Goal: Transaction & Acquisition: Purchase product/service

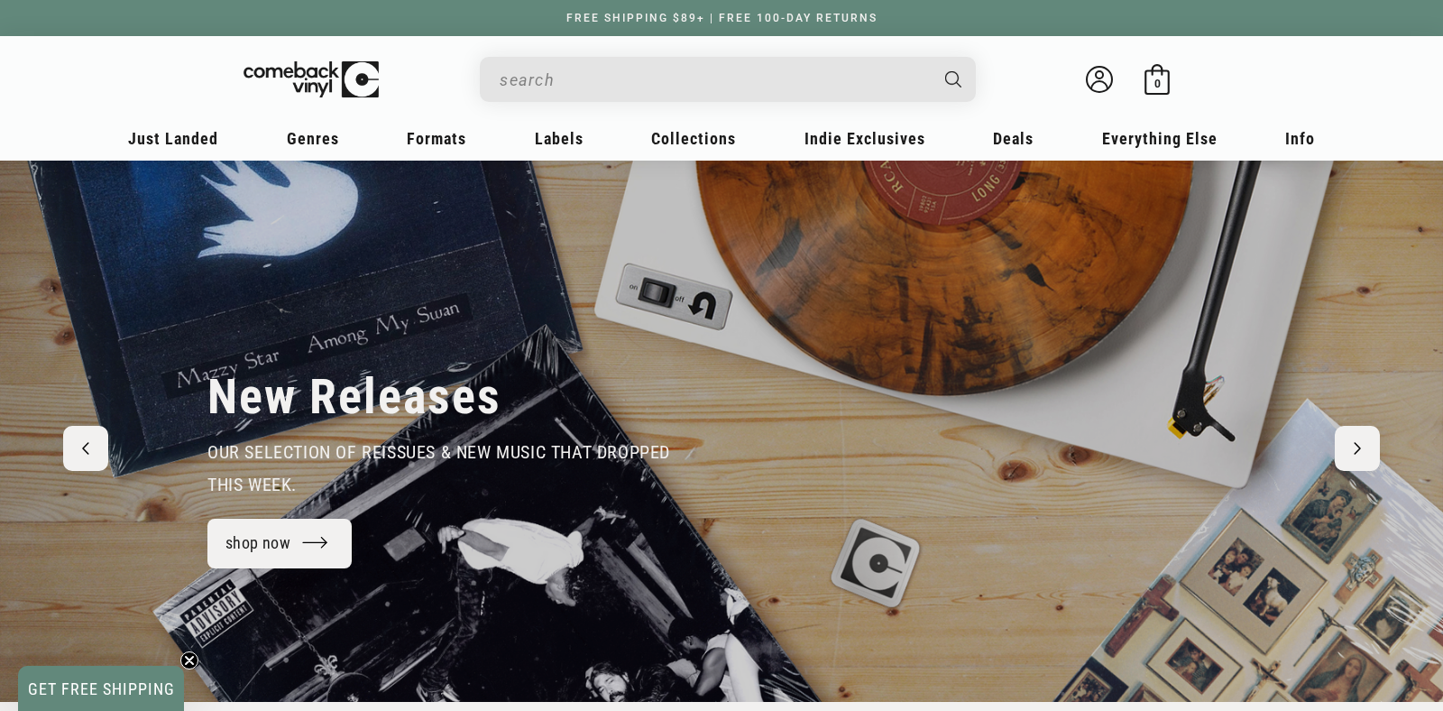
scroll to position [95, 0]
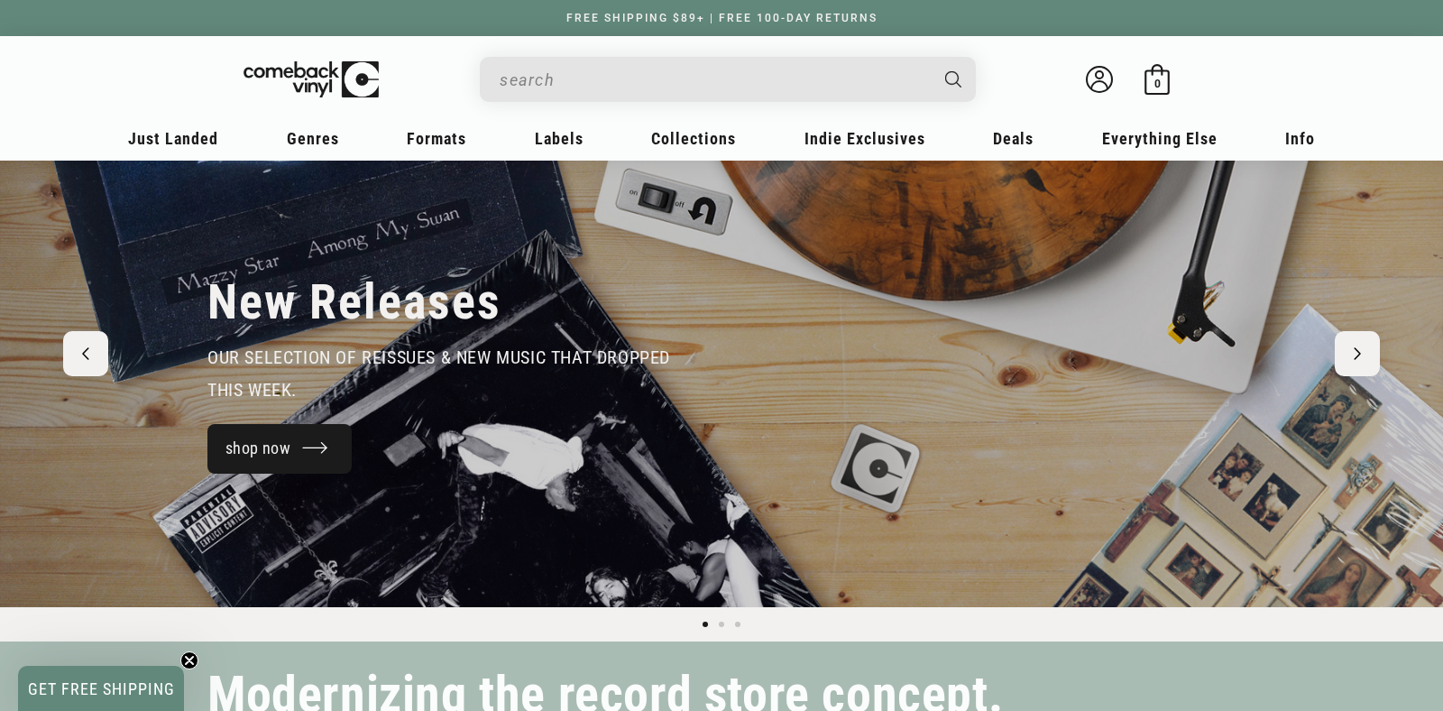
click at [295, 449] on link "shop now" at bounding box center [280, 449] width 144 height 50
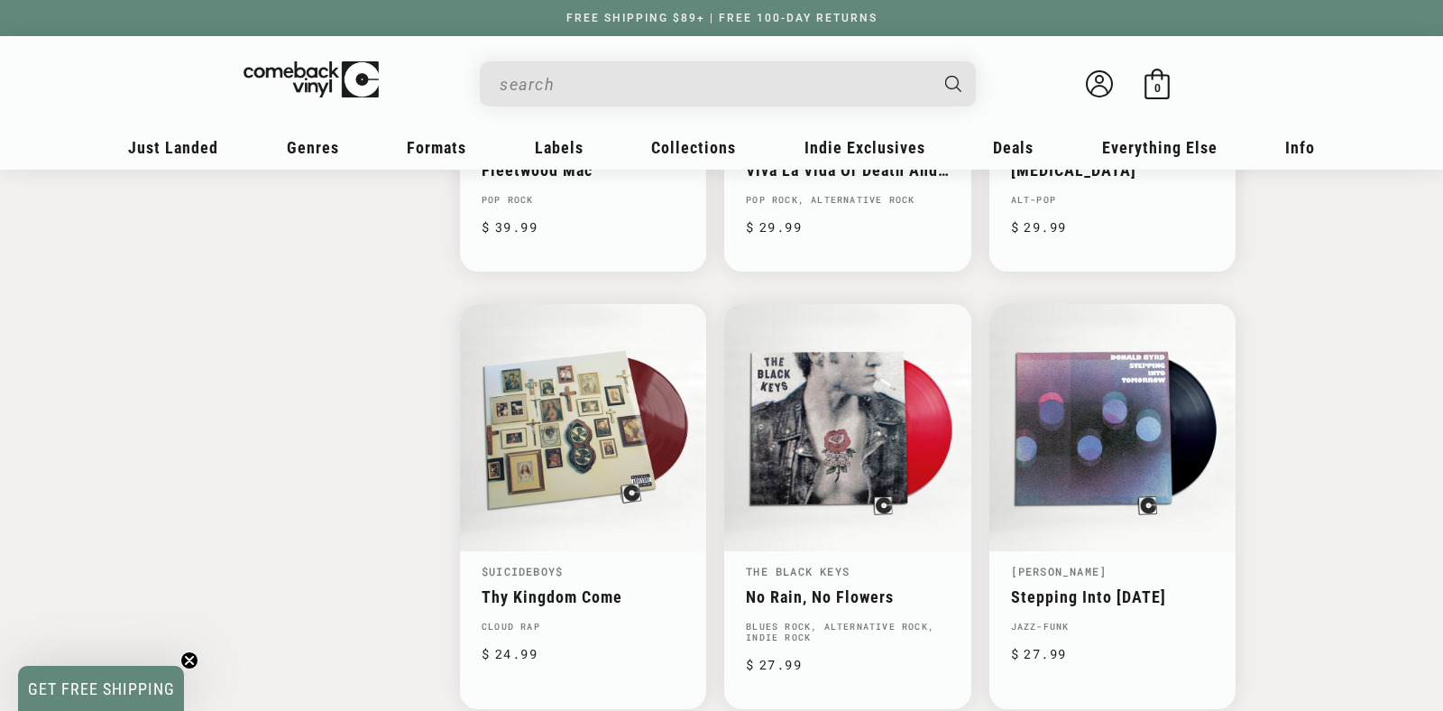
scroll to position [3031, 0]
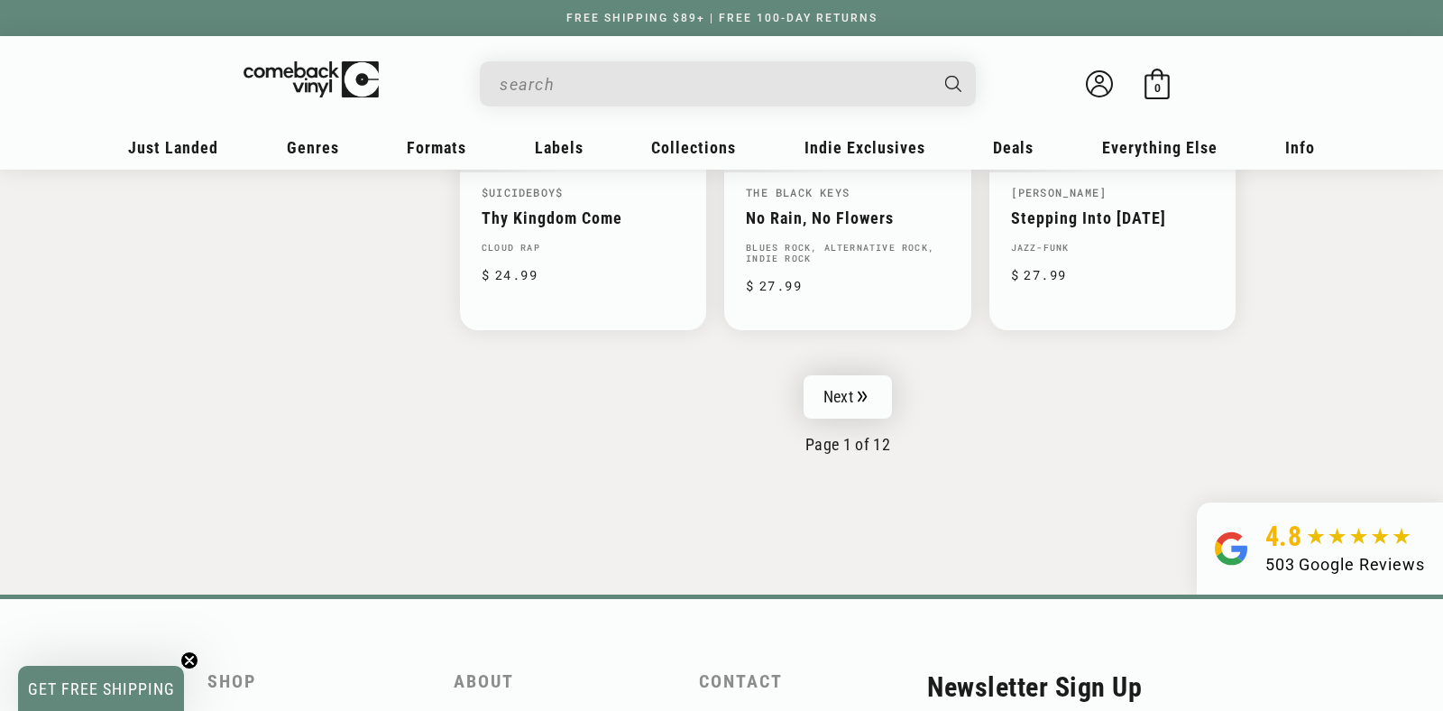
click at [838, 380] on link "Next" at bounding box center [848, 396] width 88 height 43
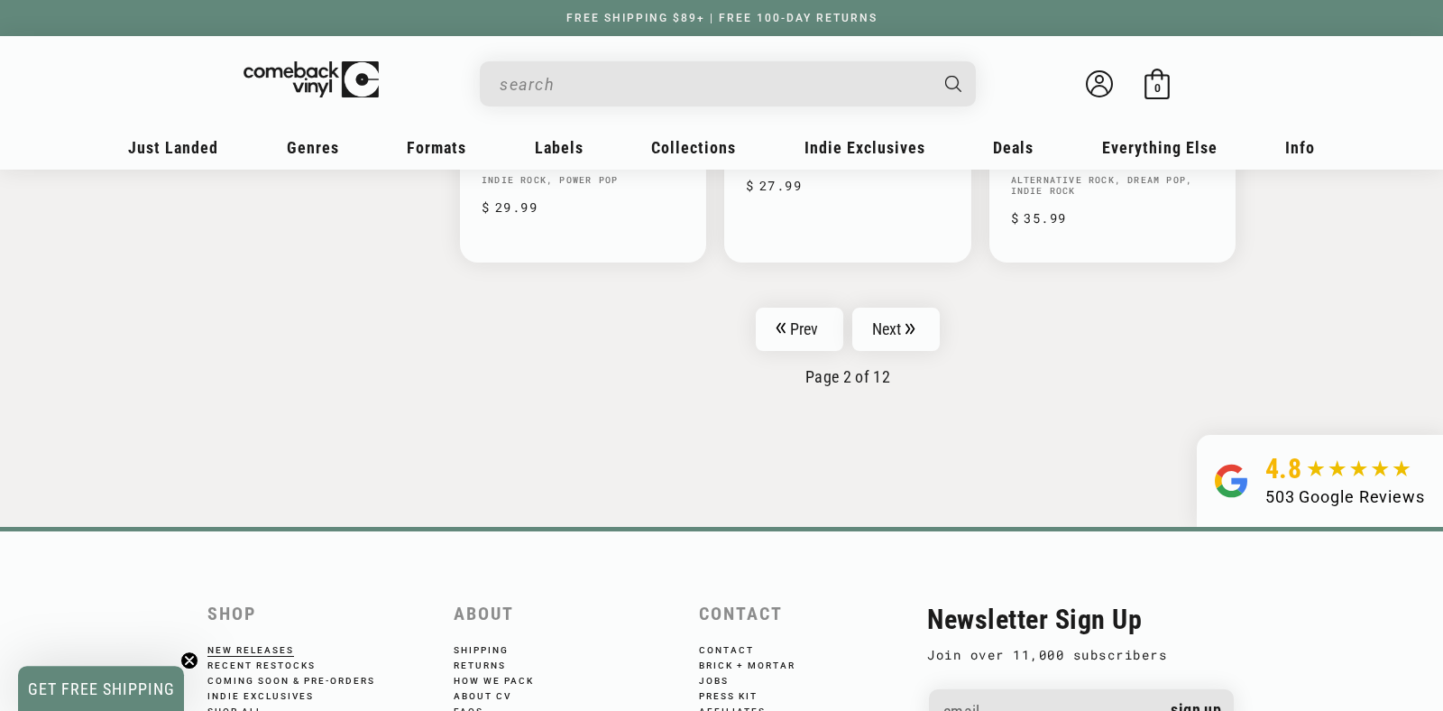
scroll to position [3126, 0]
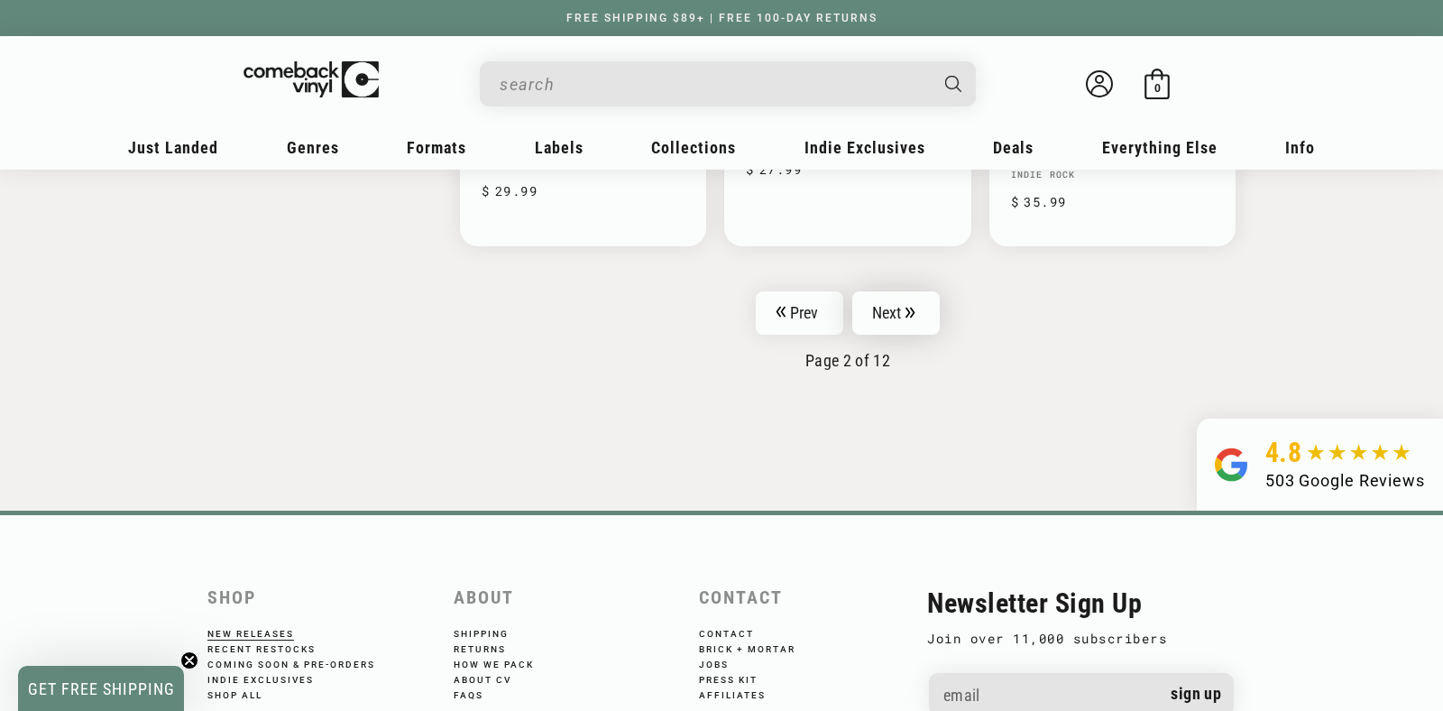
click at [882, 309] on link "Next" at bounding box center [897, 312] width 88 height 43
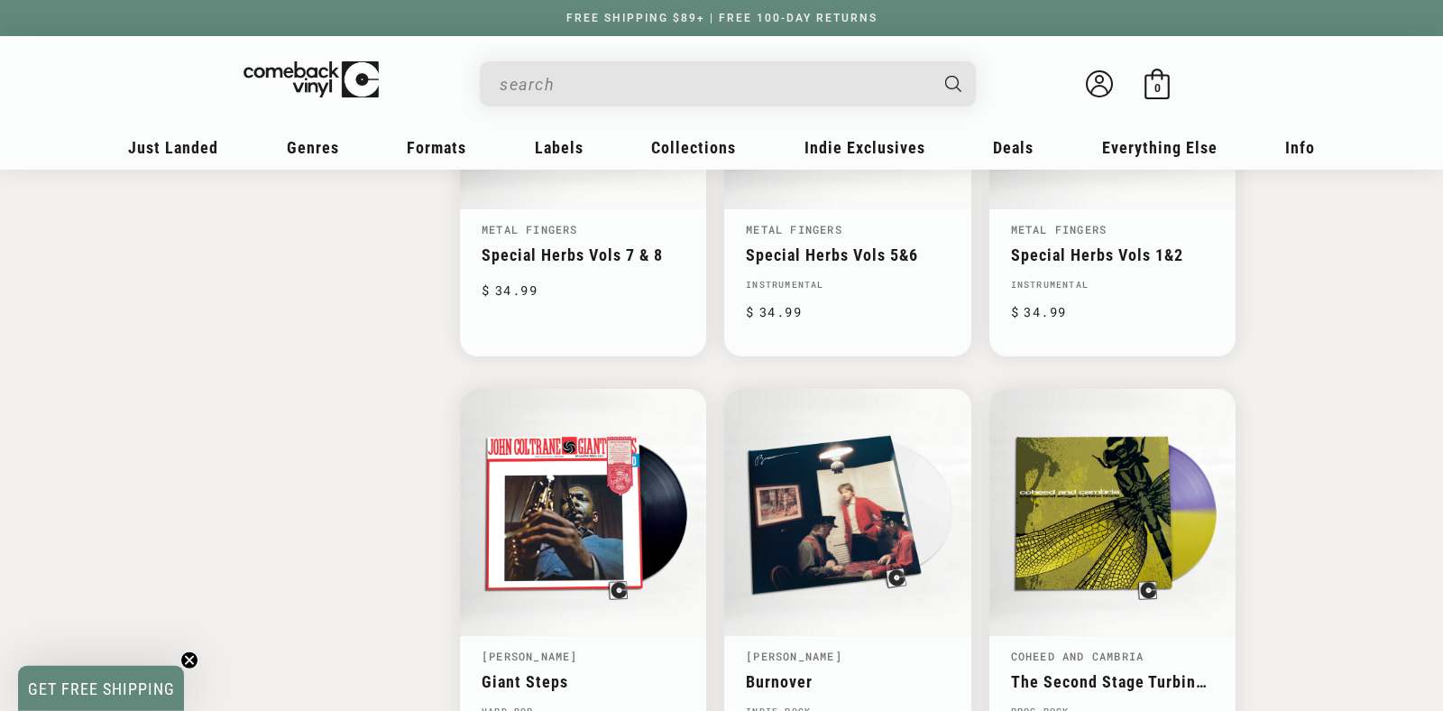
scroll to position [2747, 0]
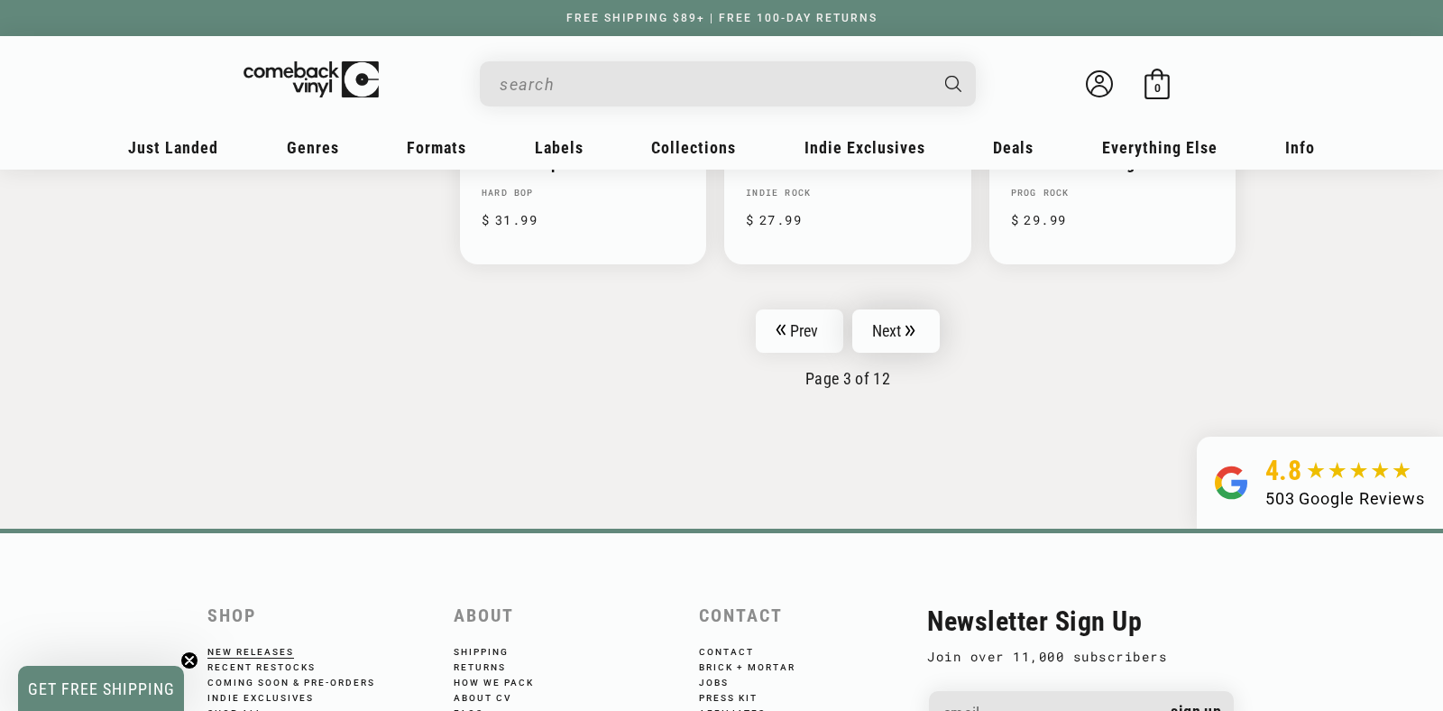
click at [890, 309] on link "Next" at bounding box center [897, 330] width 88 height 43
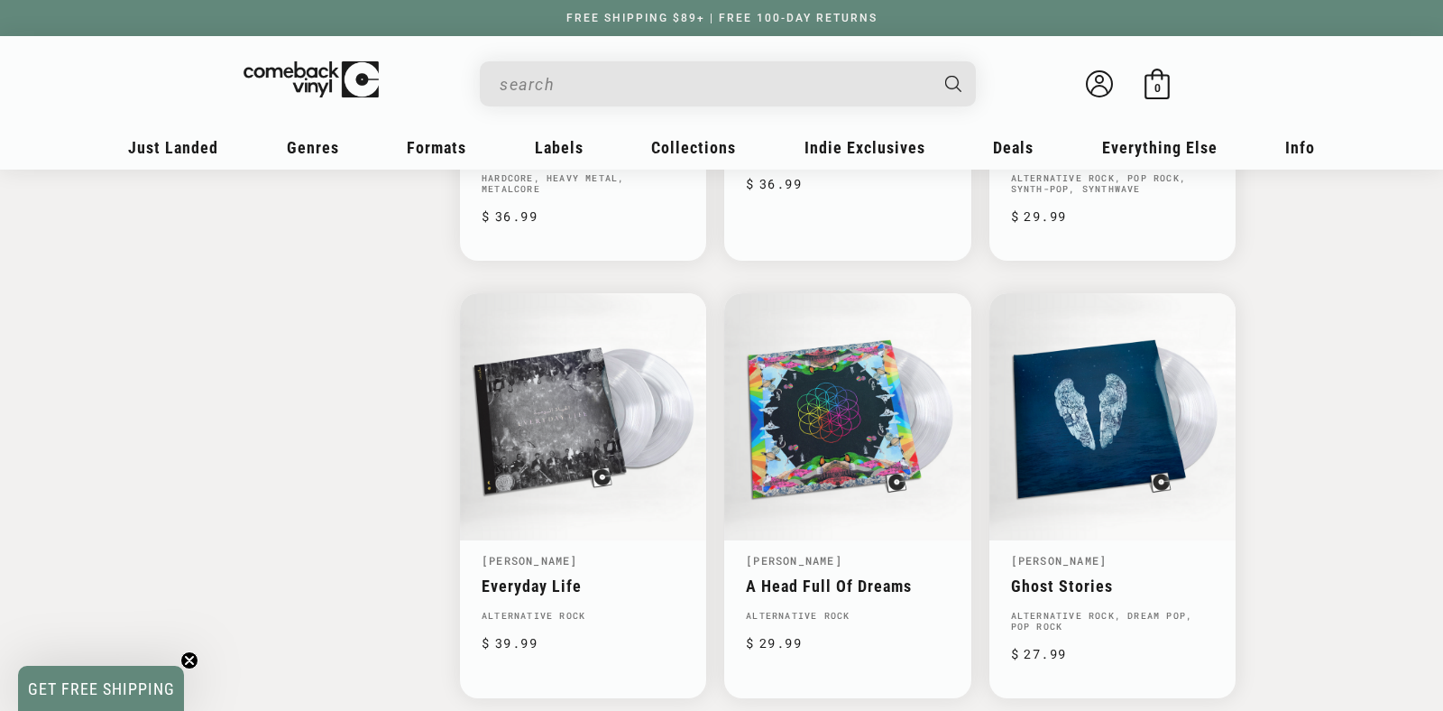
scroll to position [3126, 0]
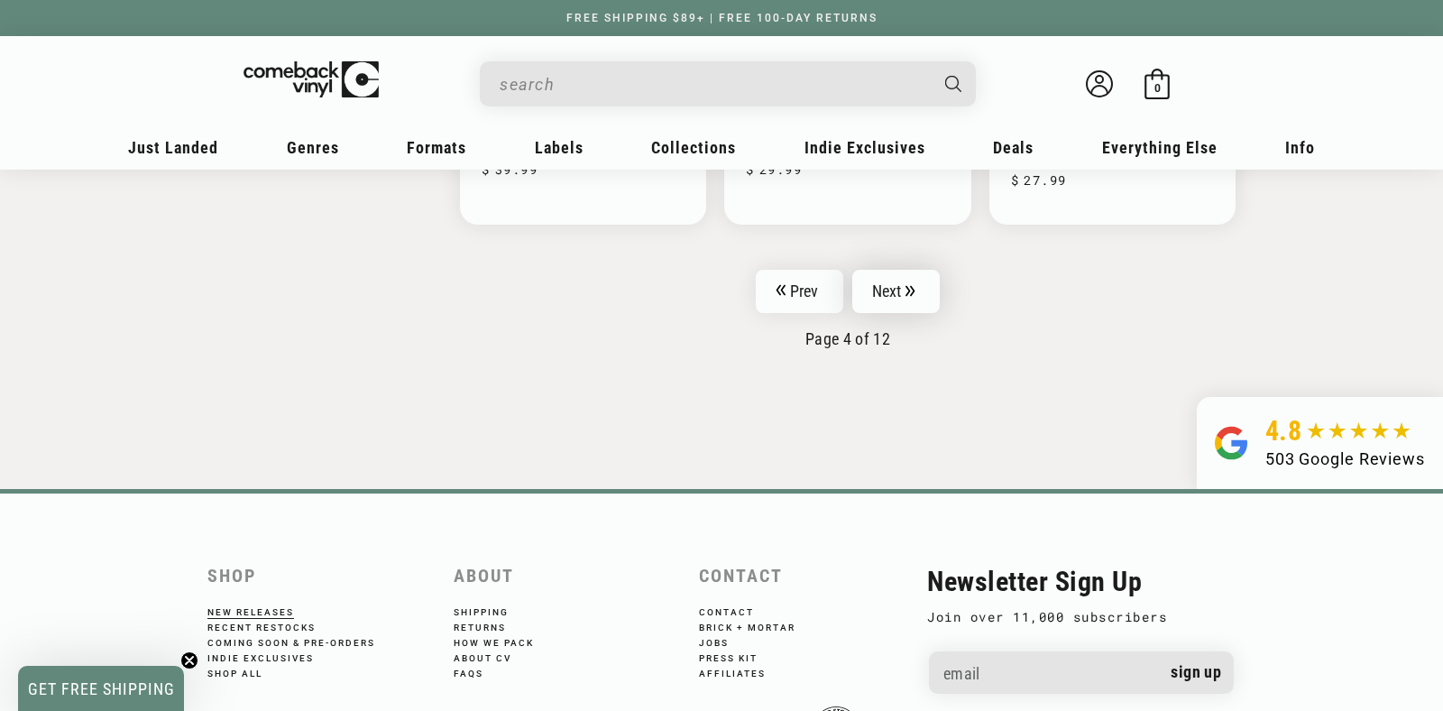
click at [881, 270] on link "Next" at bounding box center [897, 291] width 88 height 43
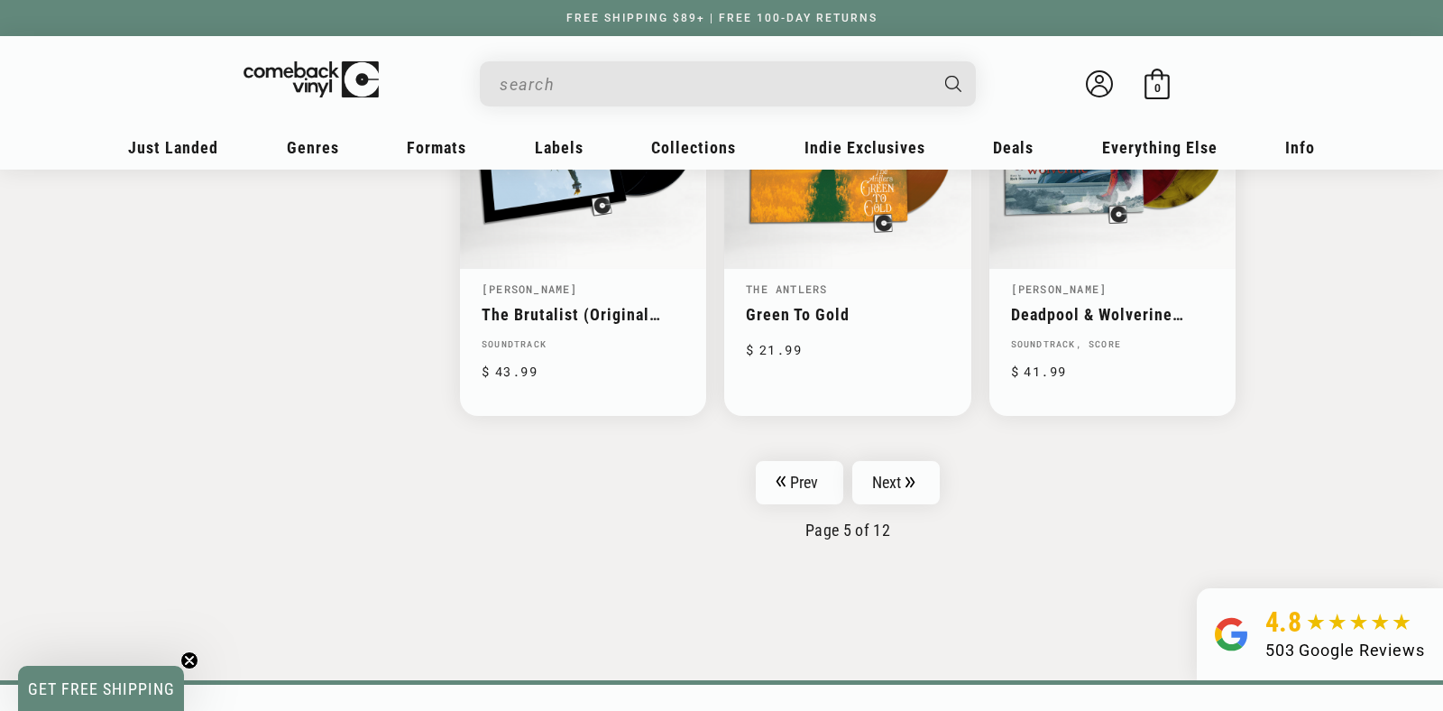
scroll to position [2747, 0]
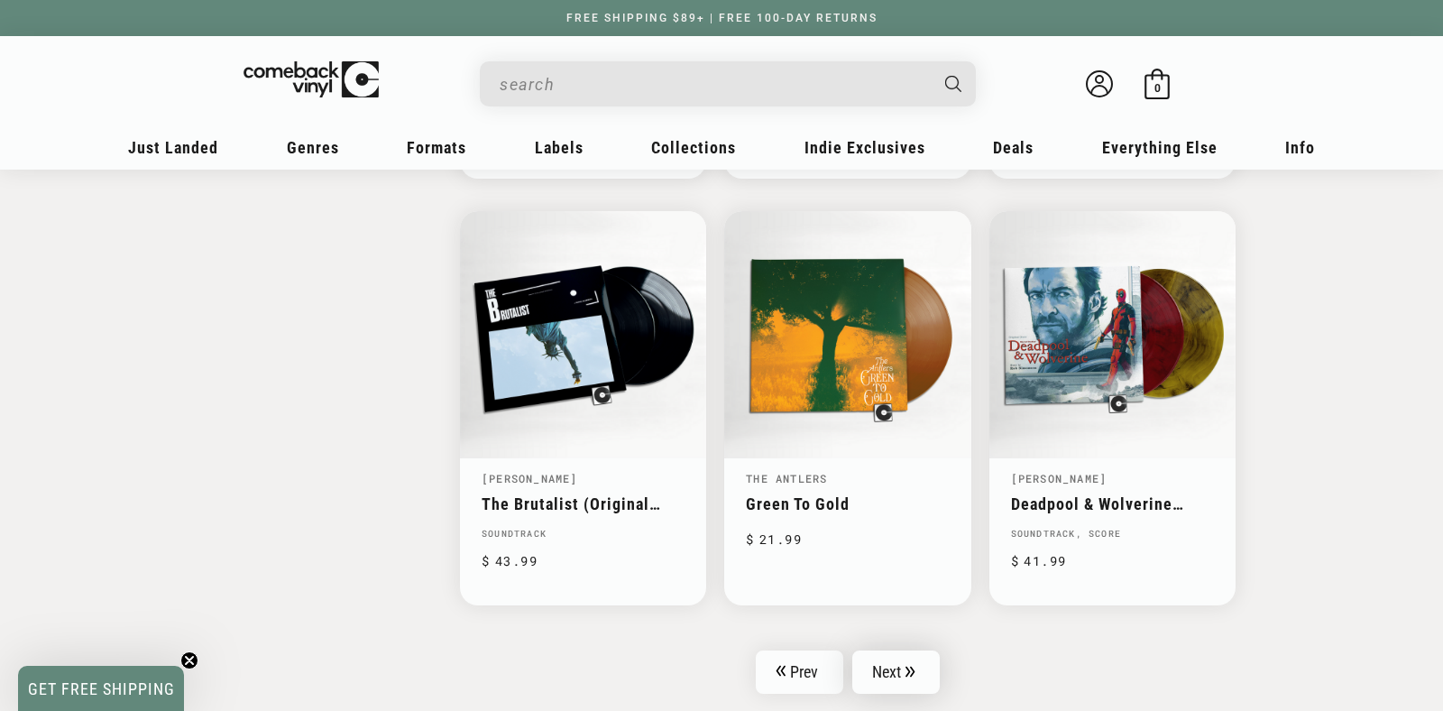
click at [900, 659] on link "Next" at bounding box center [897, 671] width 88 height 43
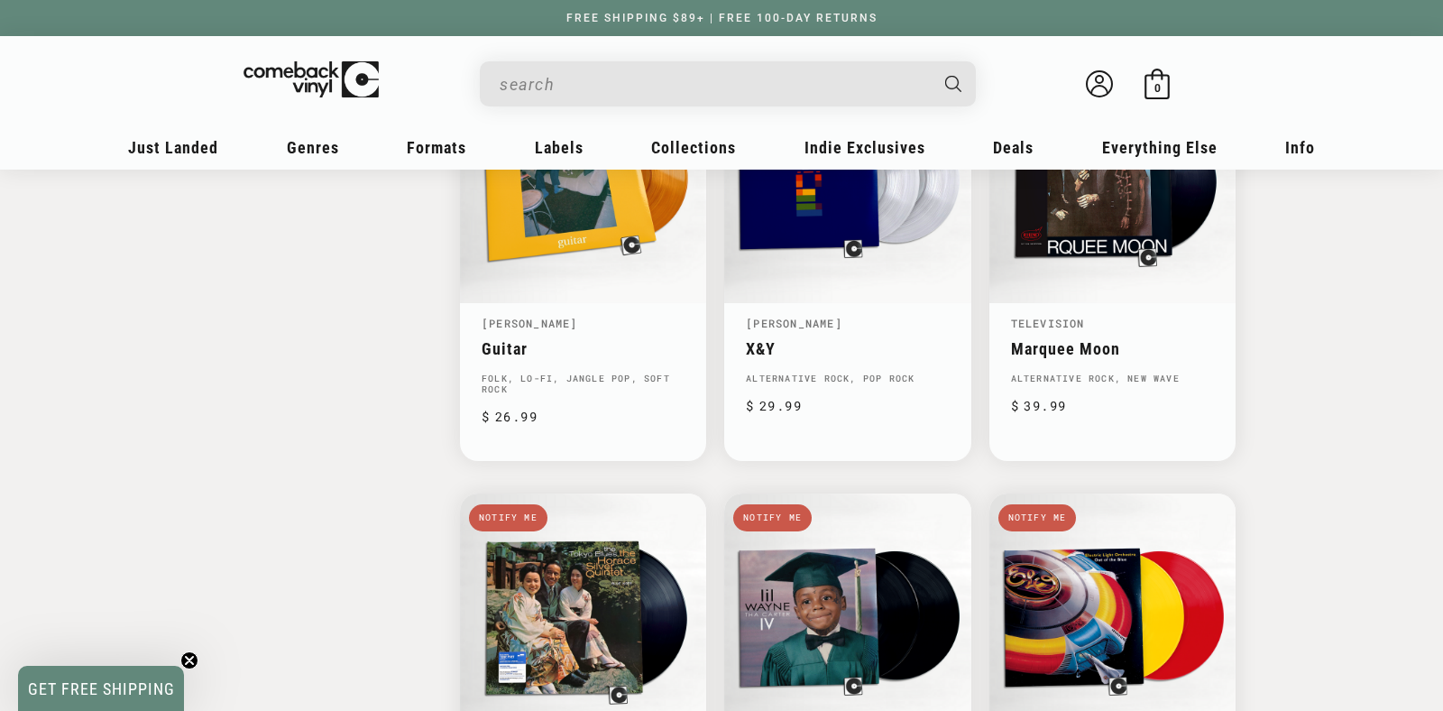
scroll to position [2842, 0]
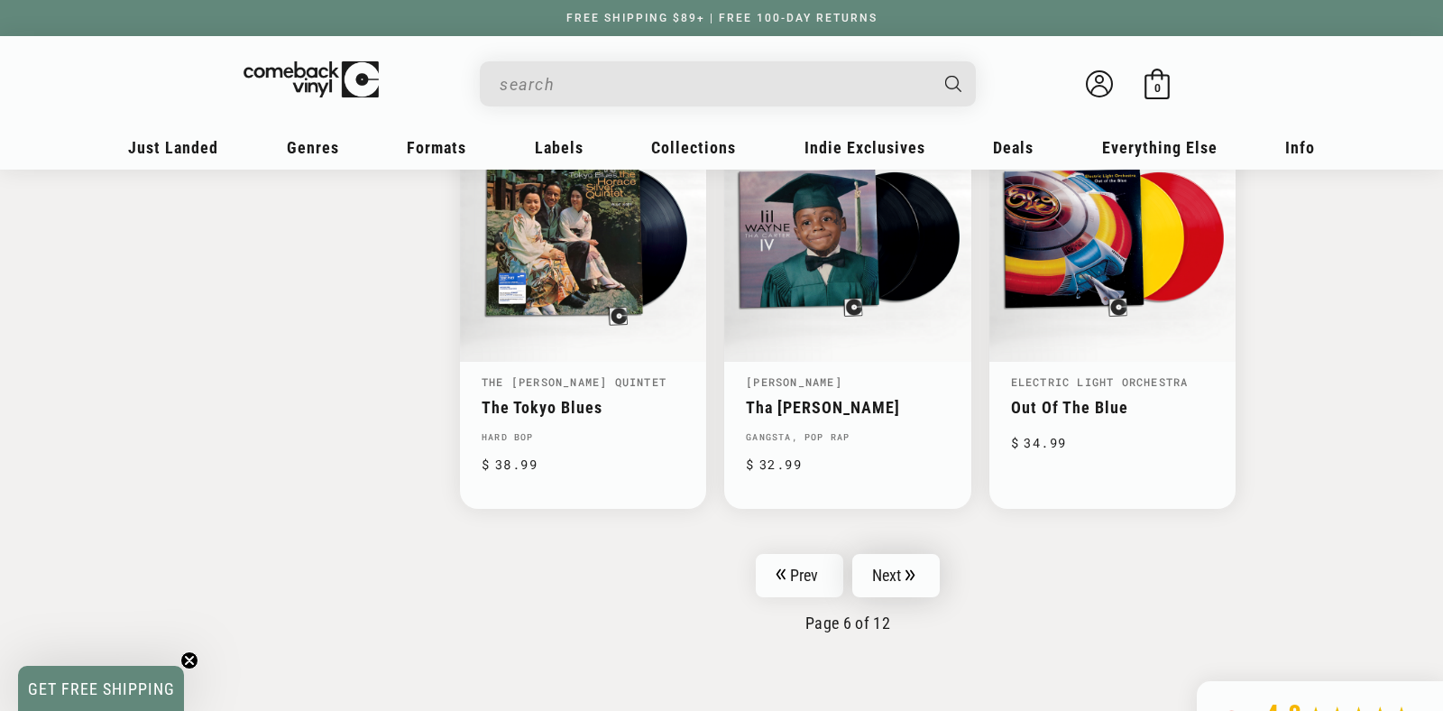
click at [899, 560] on link "Next" at bounding box center [897, 575] width 88 height 43
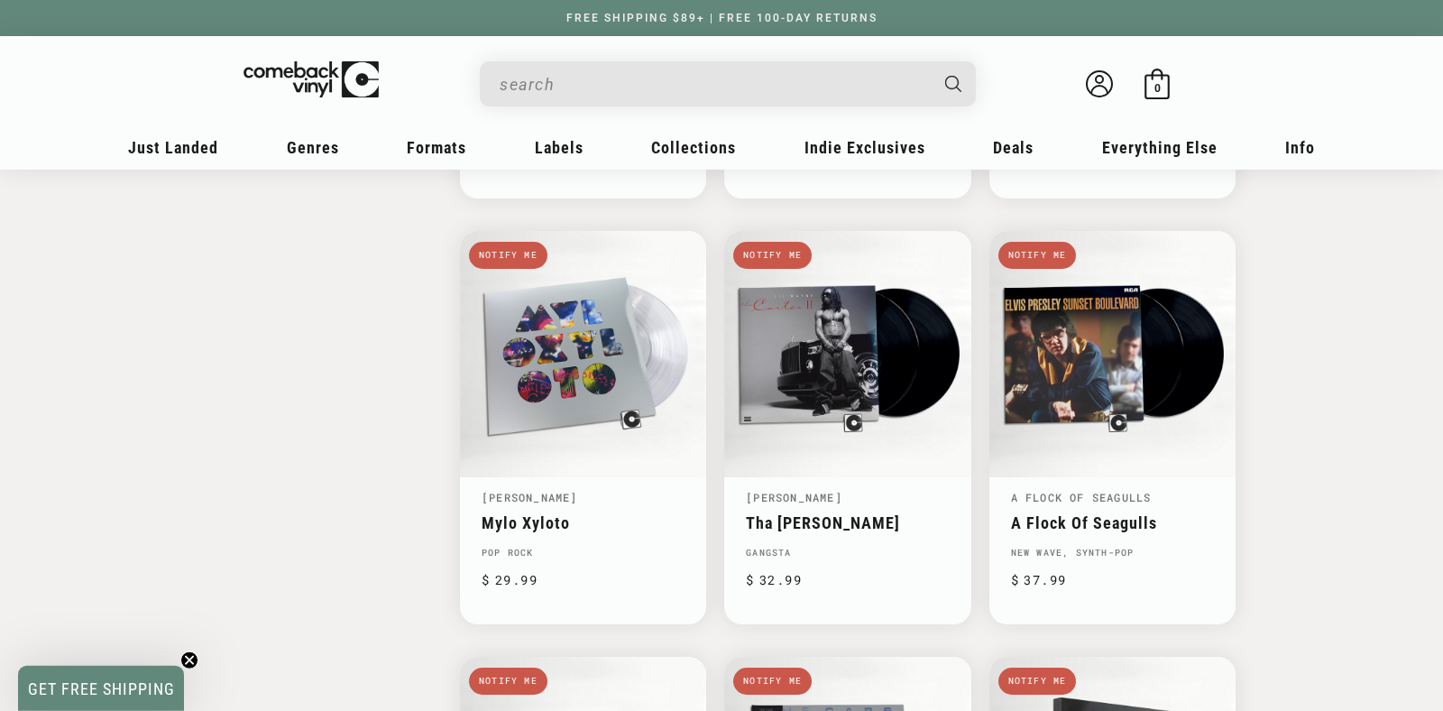
scroll to position [2368, 0]
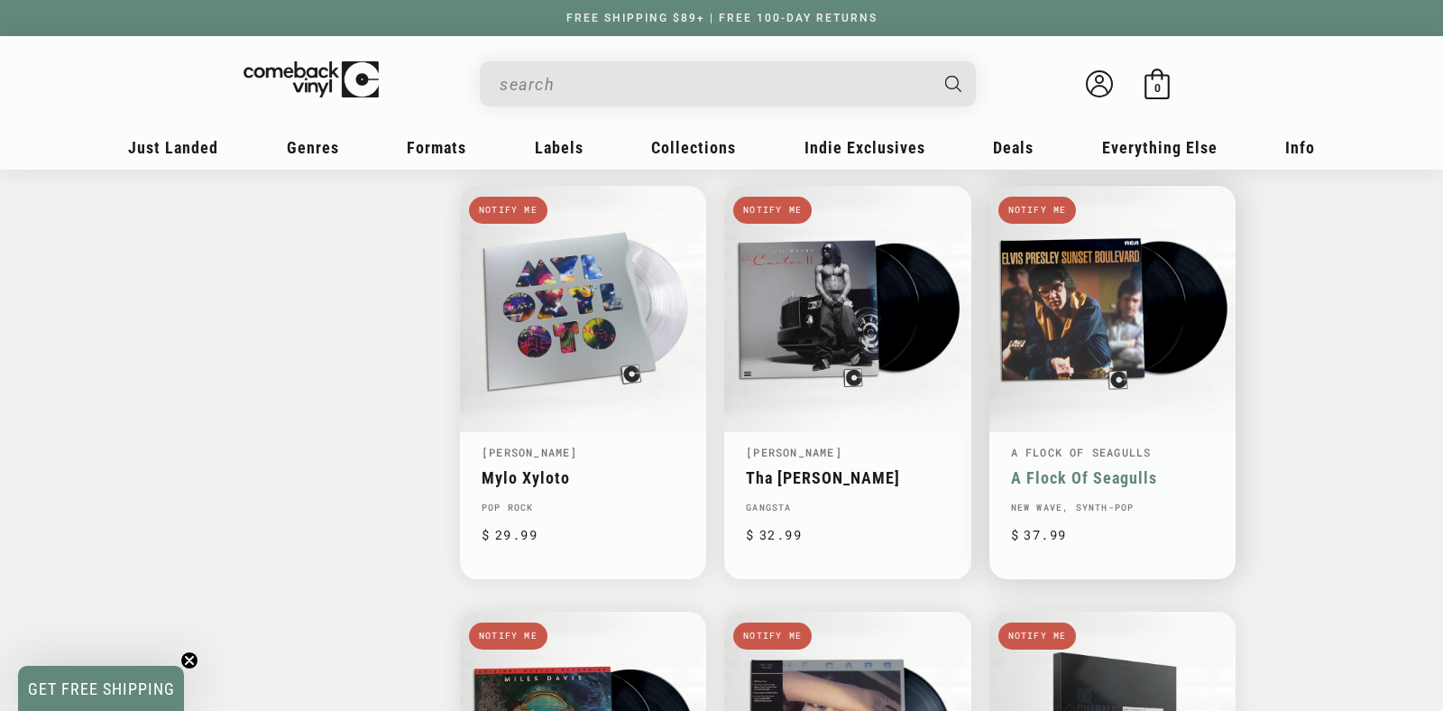
click at [1072, 468] on link "A Flock Of Seagulls" at bounding box center [1112, 477] width 203 height 19
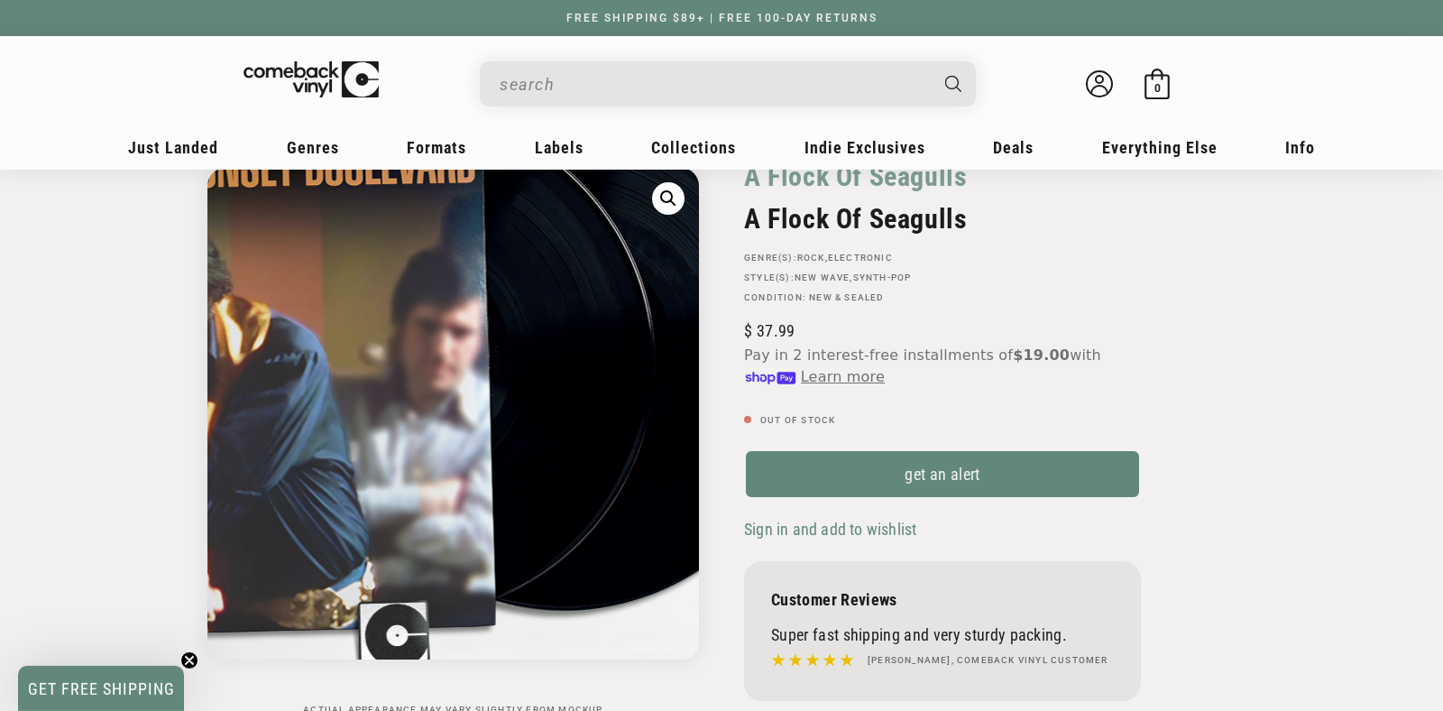
scroll to position [95, 0]
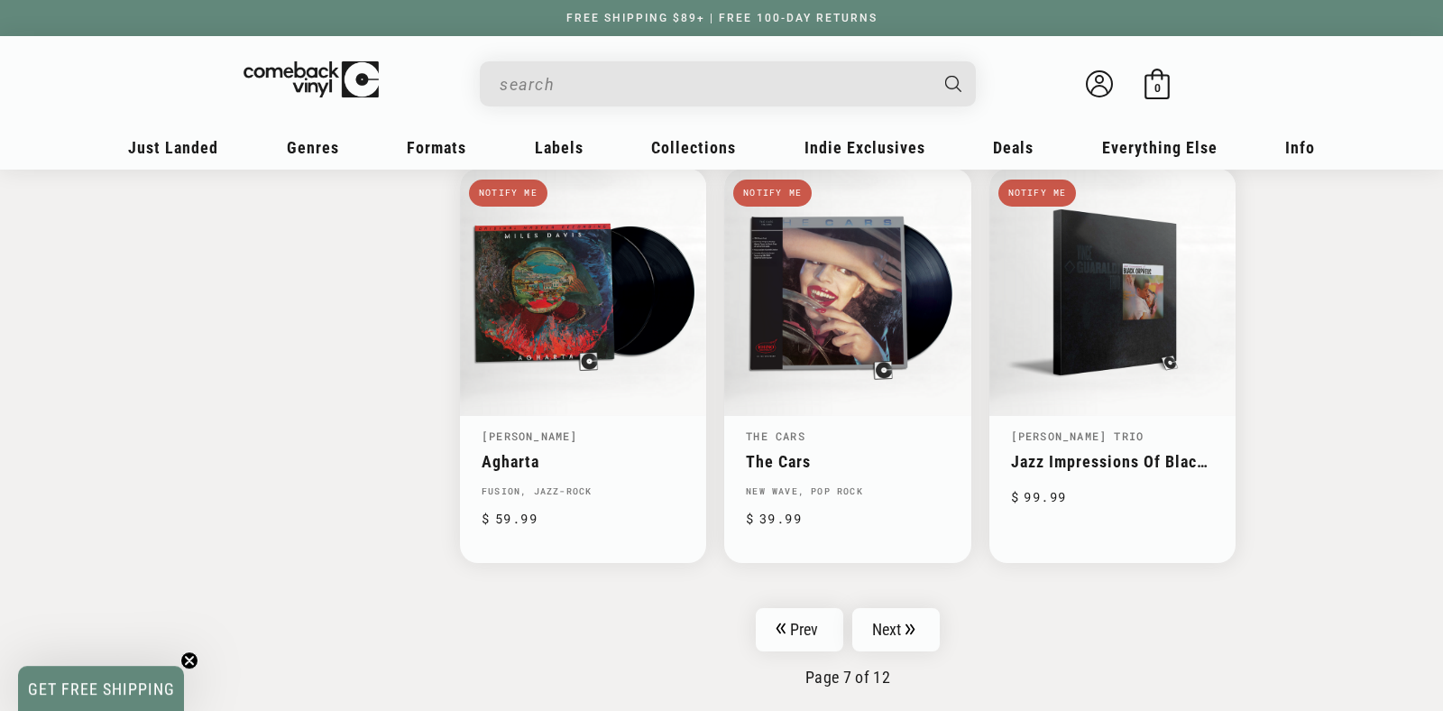
scroll to position [2842, 0]
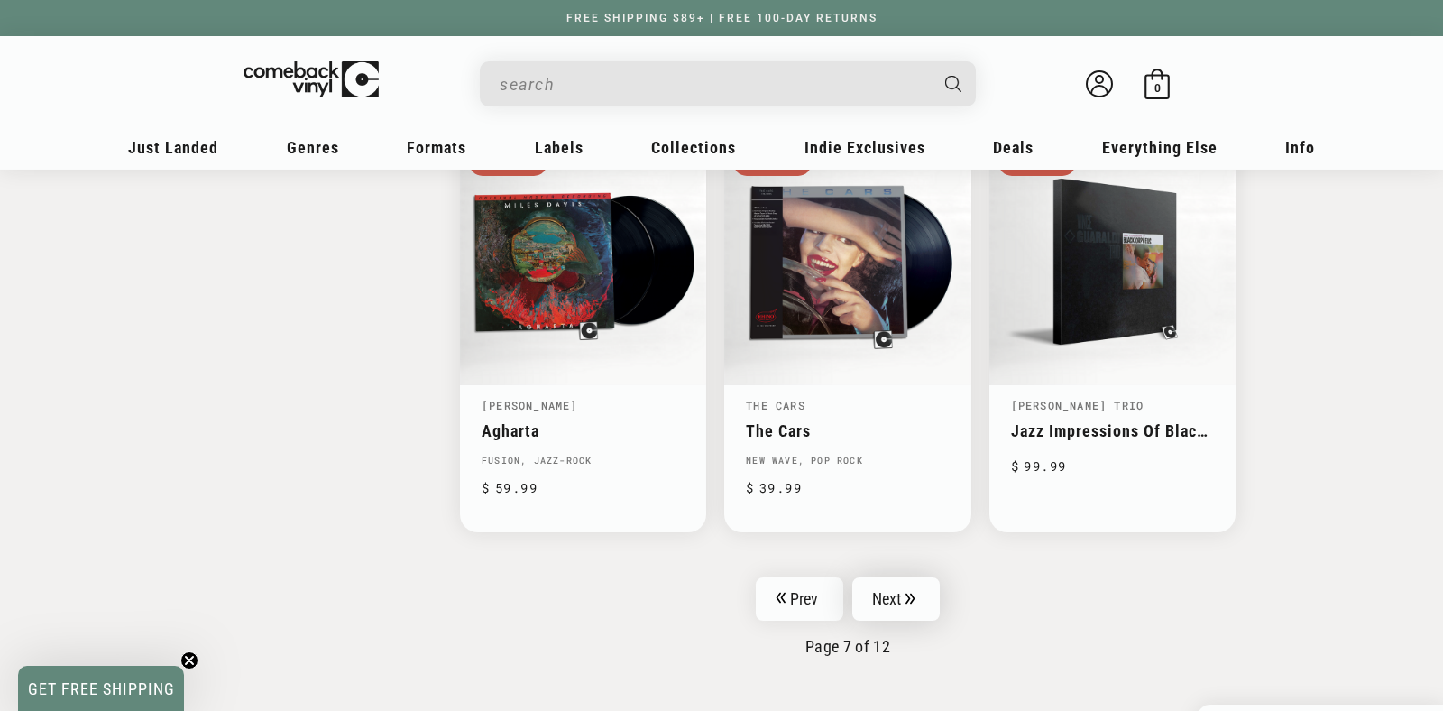
click at [887, 577] on link "Next" at bounding box center [897, 598] width 88 height 43
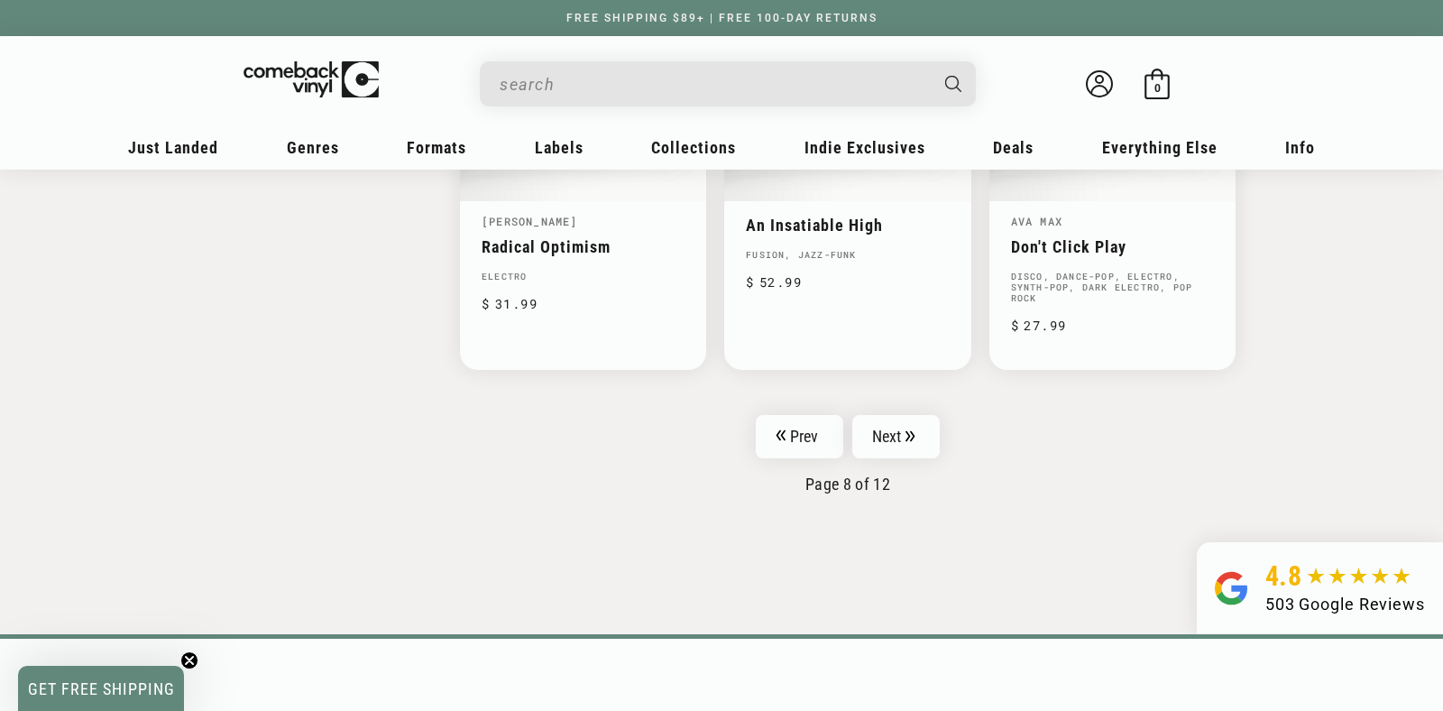
scroll to position [3031, 0]
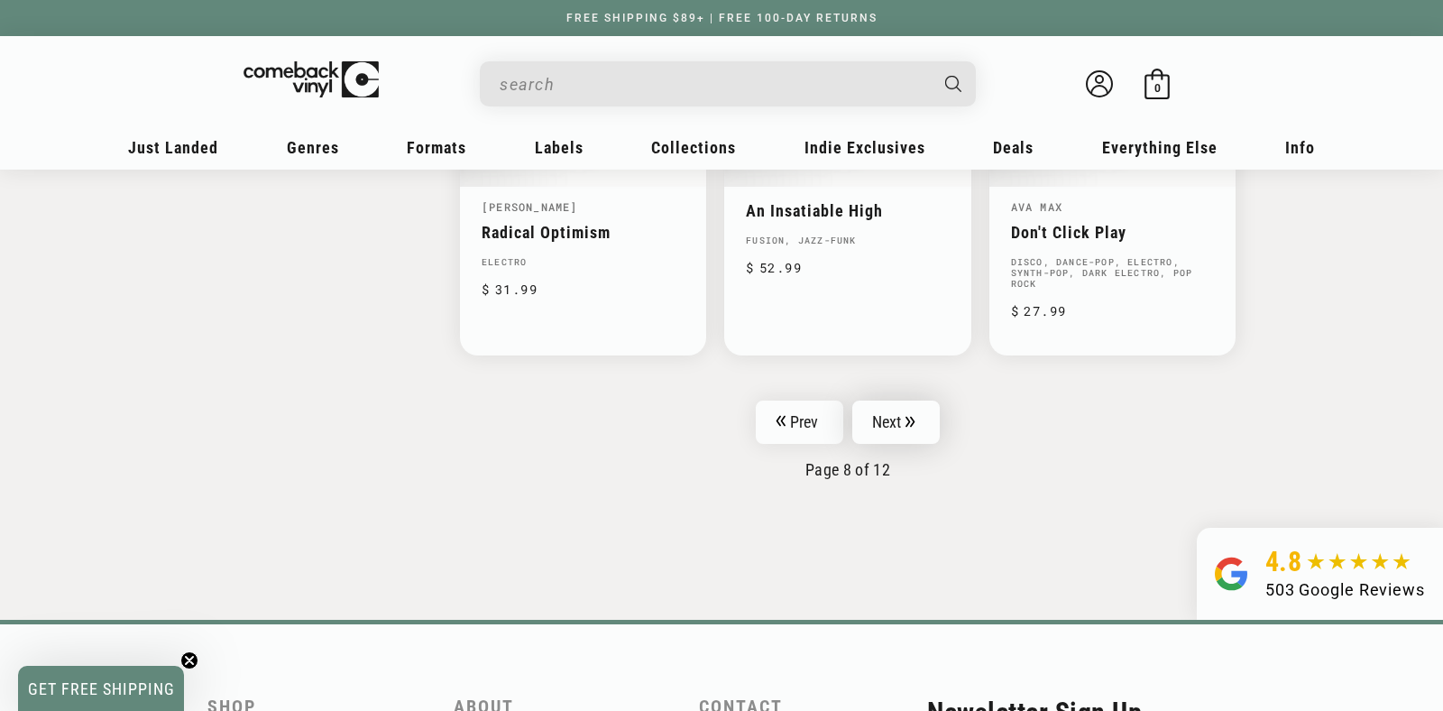
click at [896, 401] on link "Next" at bounding box center [897, 422] width 88 height 43
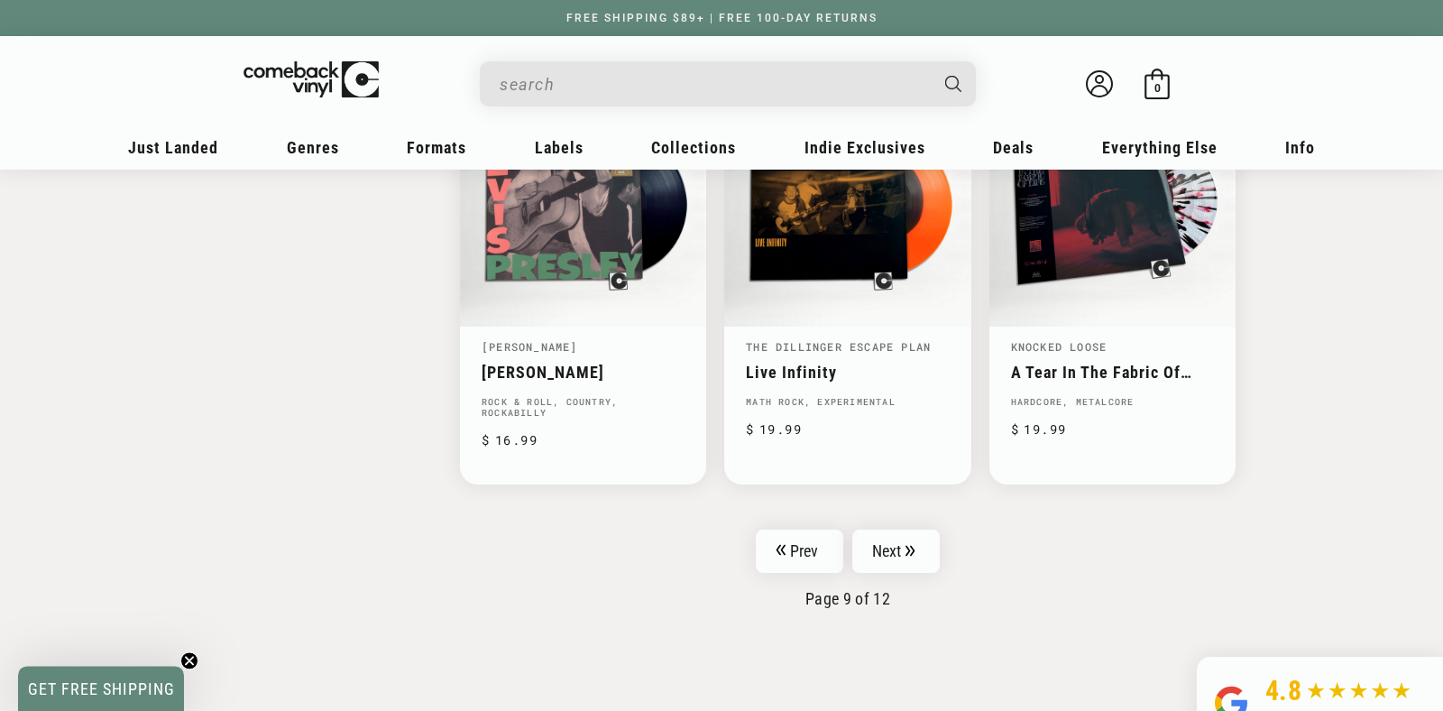
scroll to position [2937, 0]
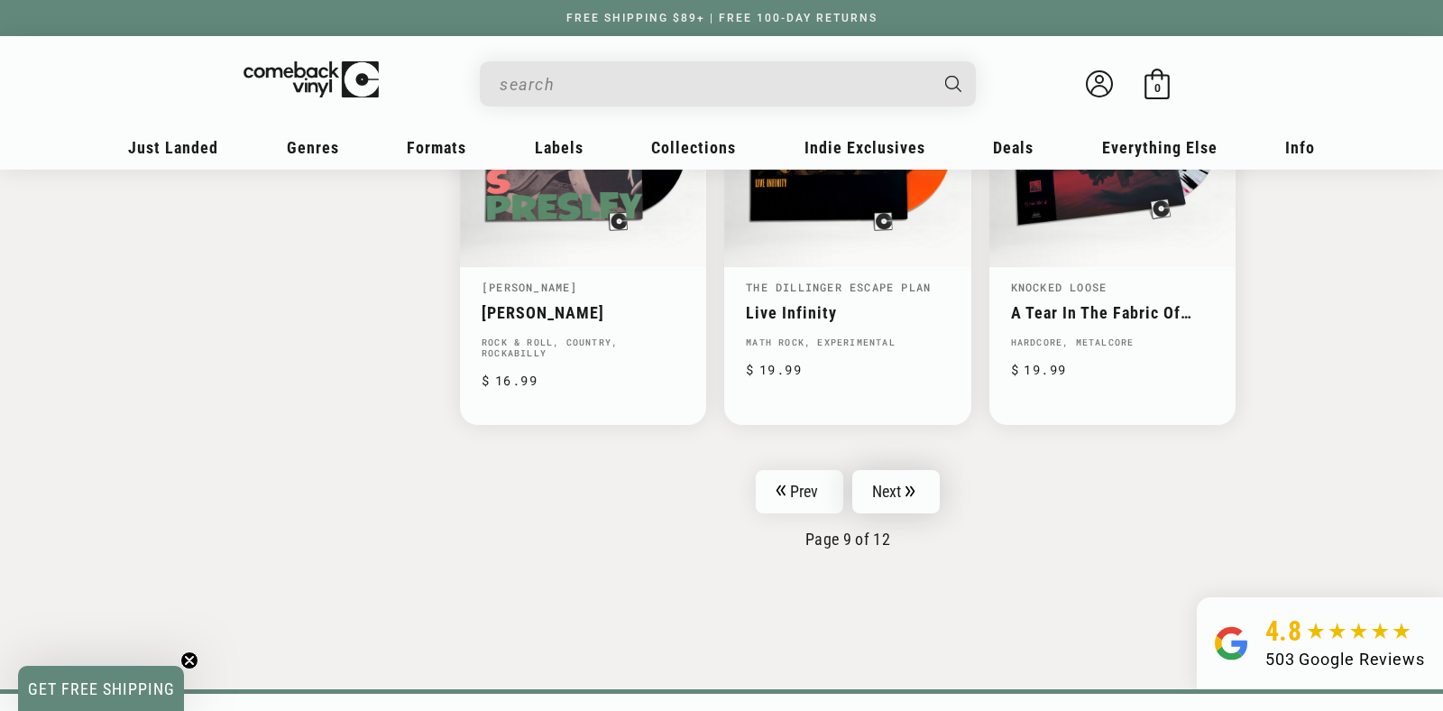
click at [881, 475] on link "Next" at bounding box center [897, 491] width 88 height 43
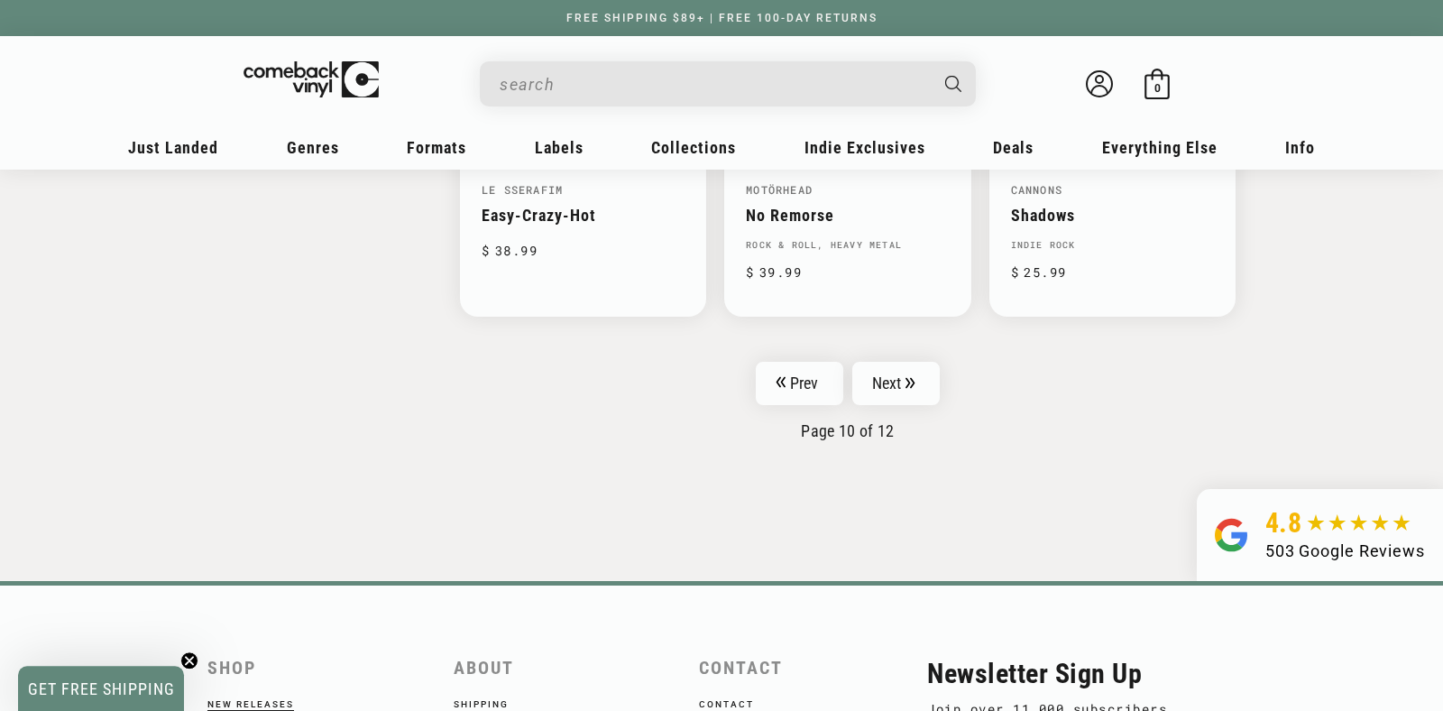
scroll to position [3031, 0]
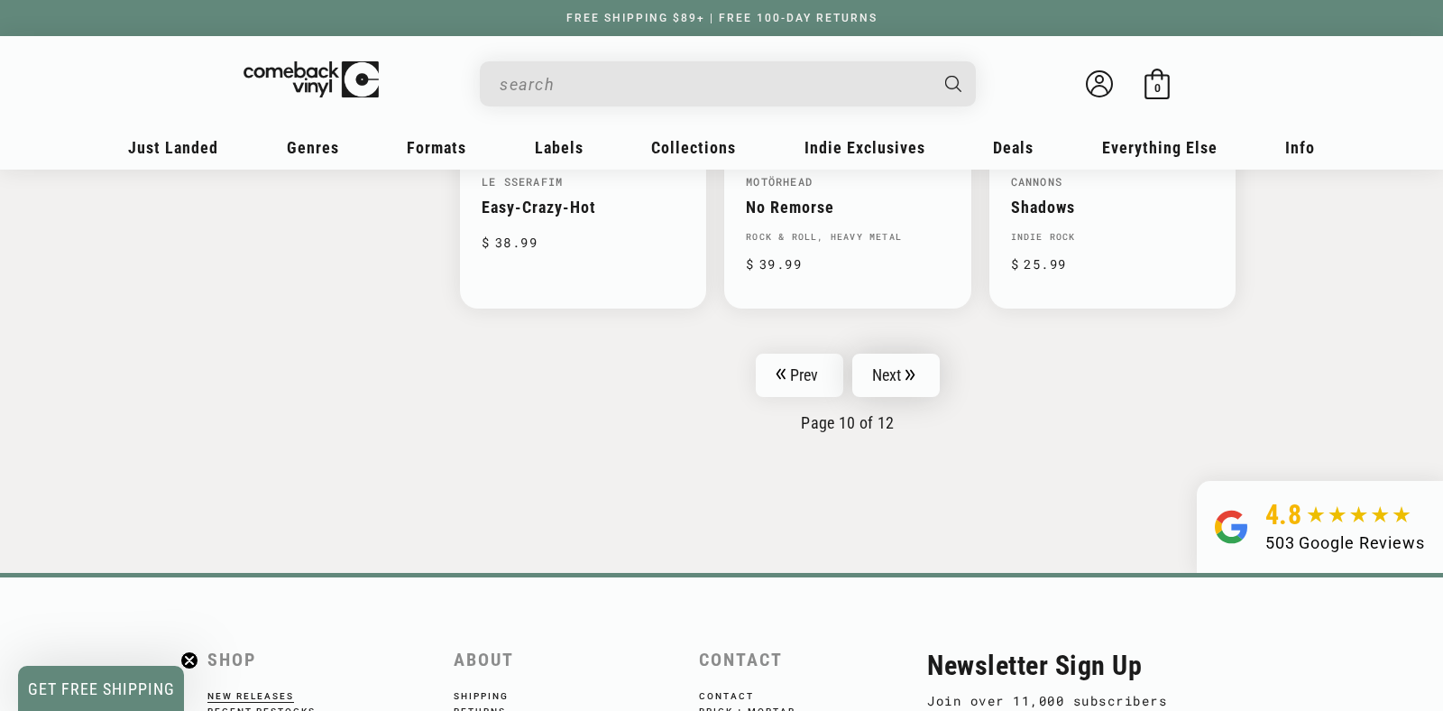
click at [904, 368] on link "Next" at bounding box center [897, 375] width 88 height 43
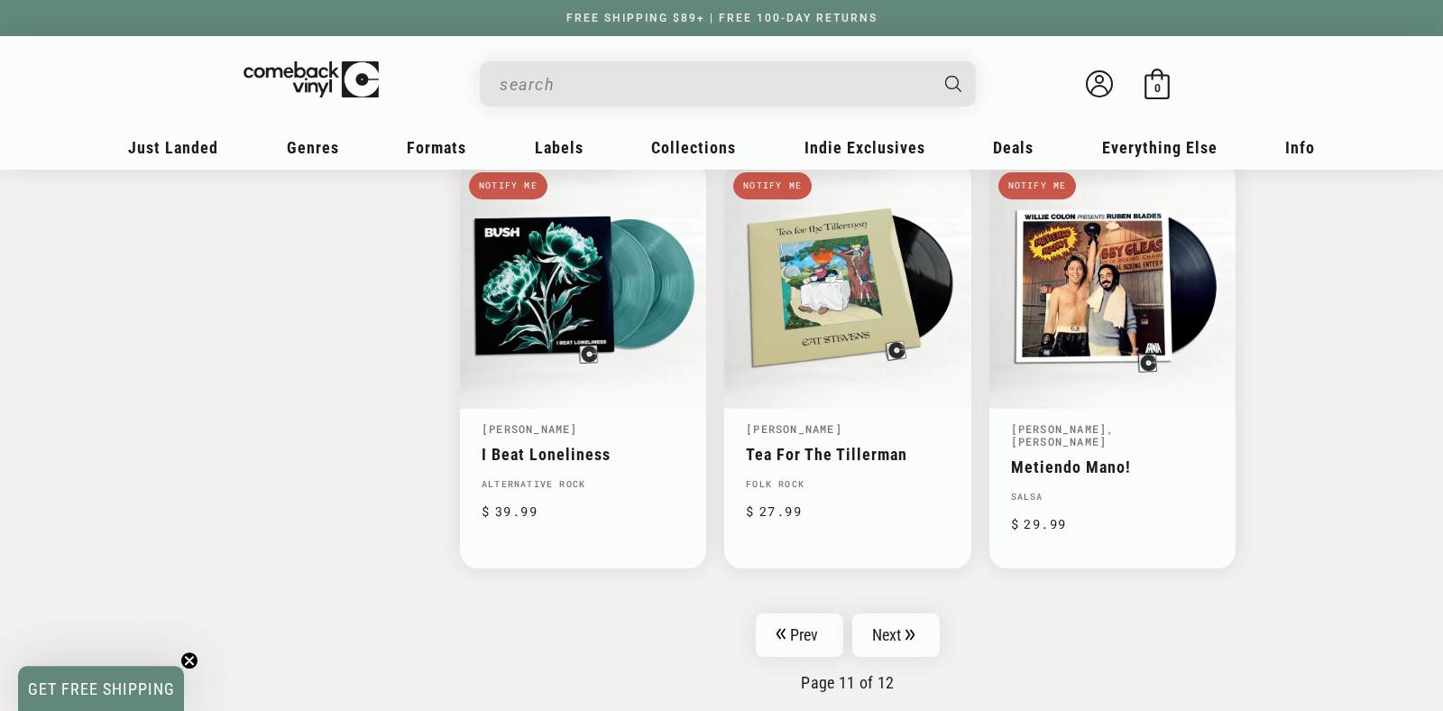
scroll to position [2842, 0]
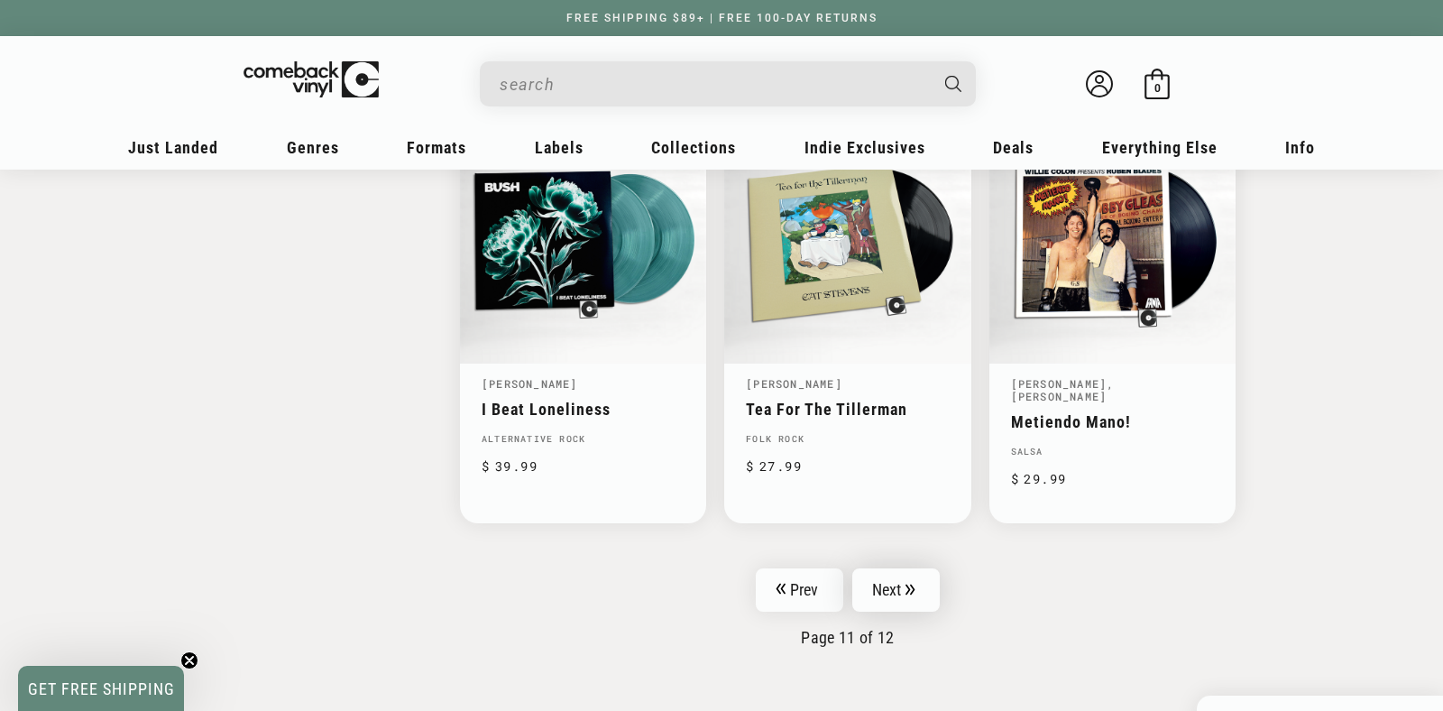
click at [889, 568] on link "Next" at bounding box center [897, 589] width 88 height 43
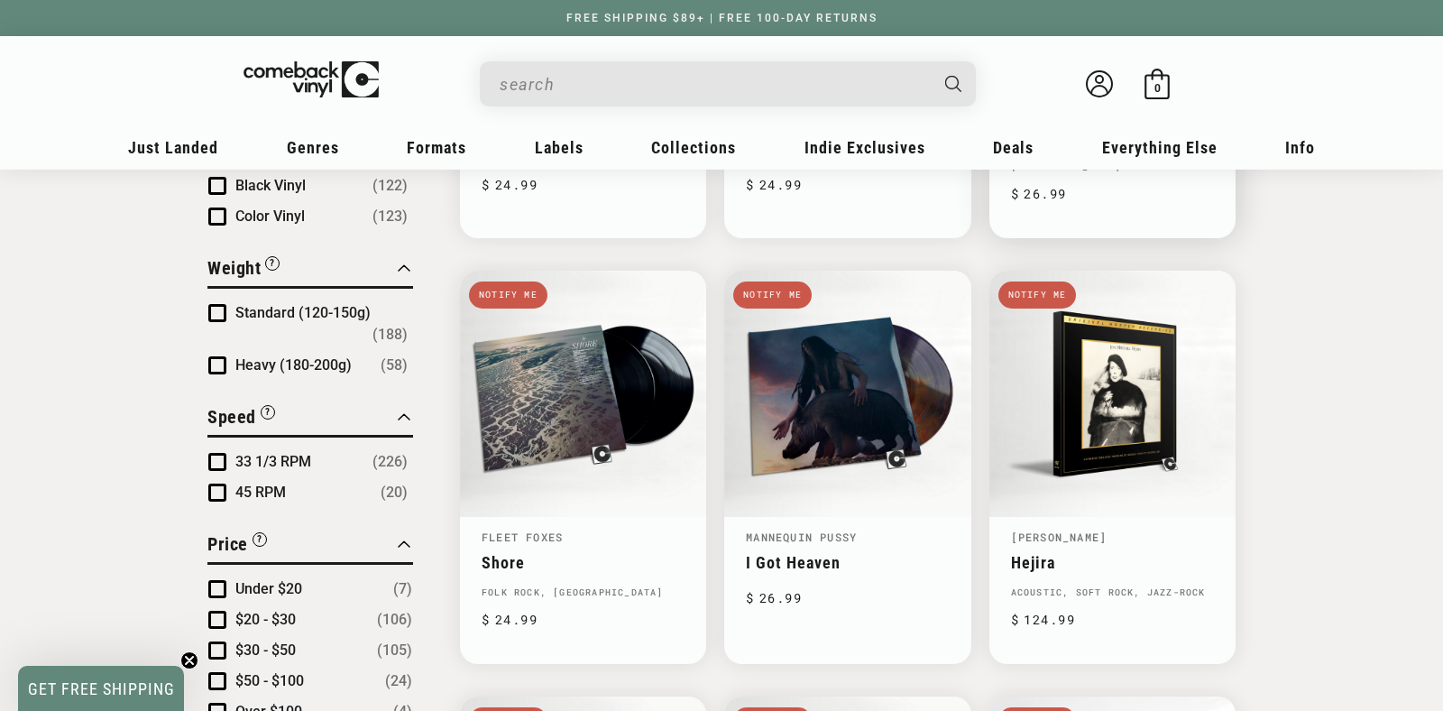
scroll to position [853, 0]
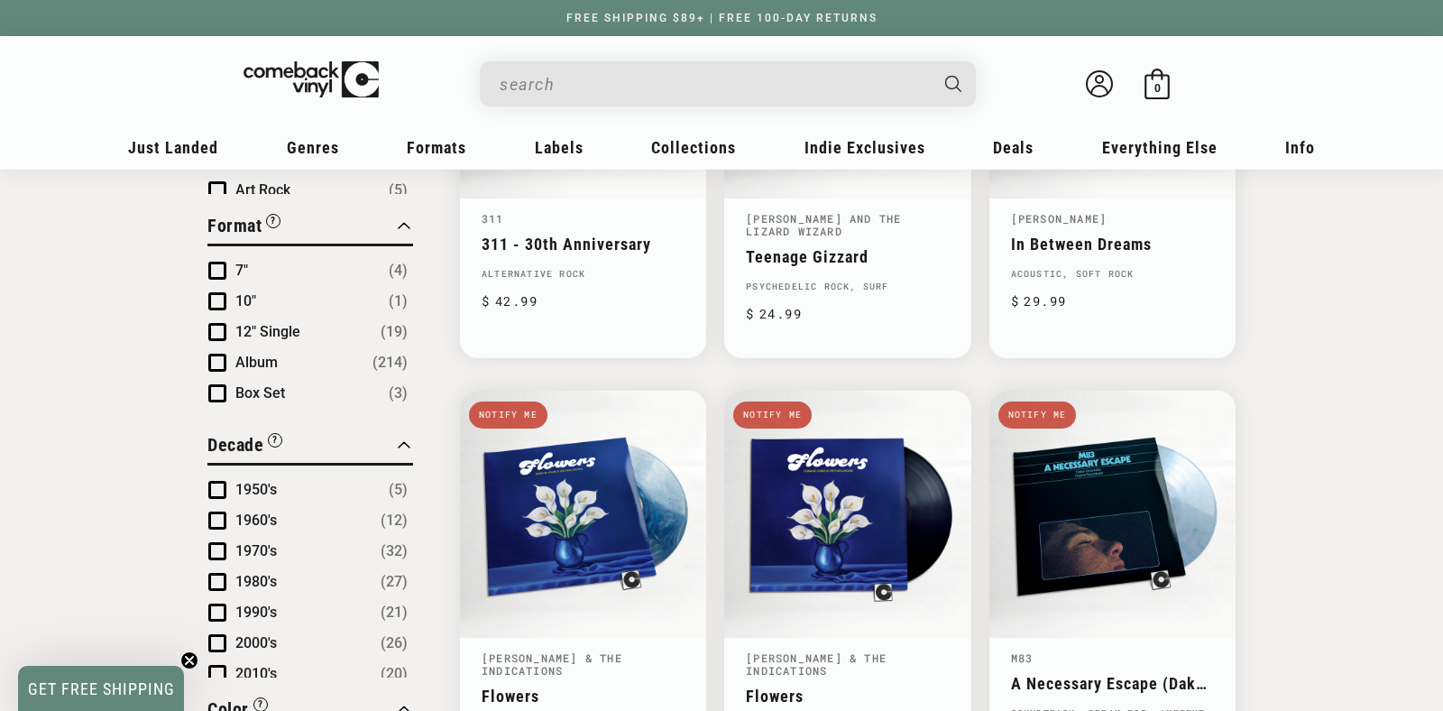
click at [663, 92] on input "When autocomplete results are available use up and down arrows to review and en…" at bounding box center [714, 84] width 428 height 37
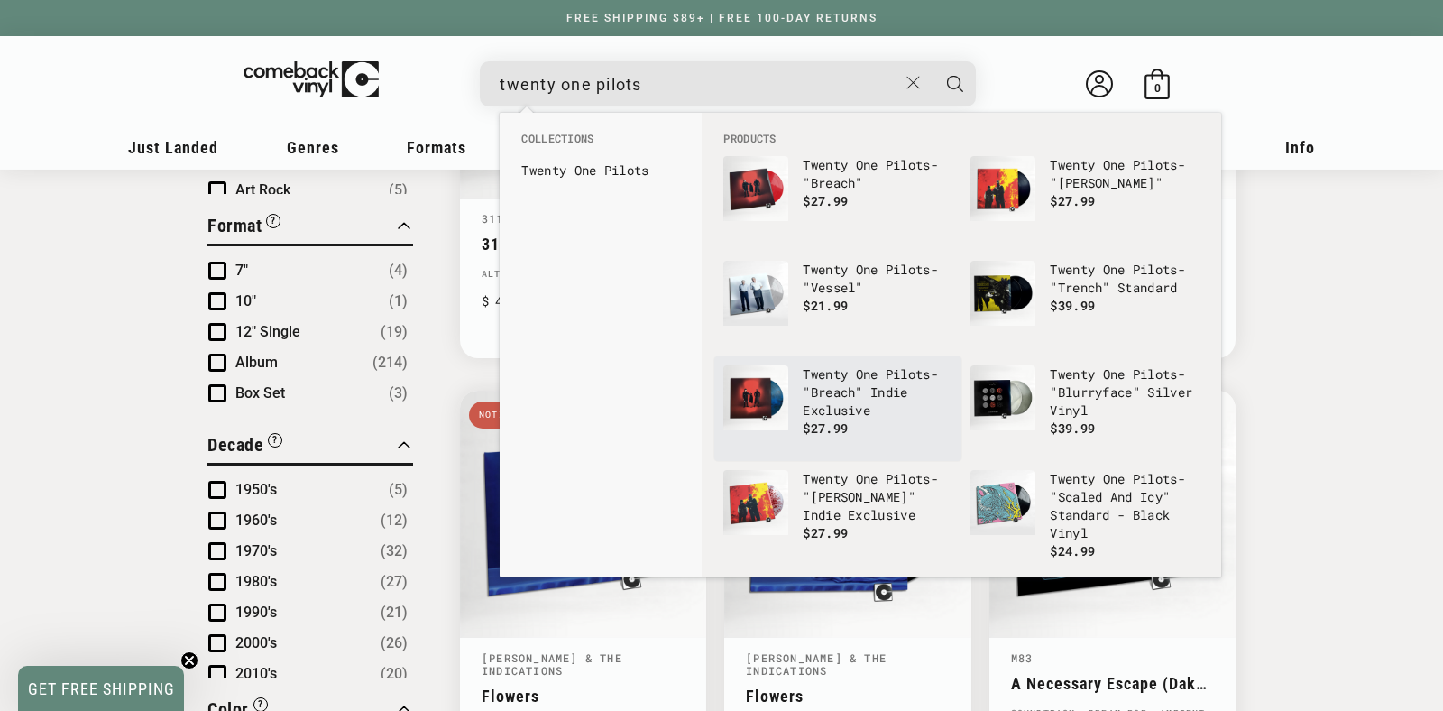
type input "twenty one pilots"
click at [747, 400] on img "Products" at bounding box center [756, 397] width 65 height 65
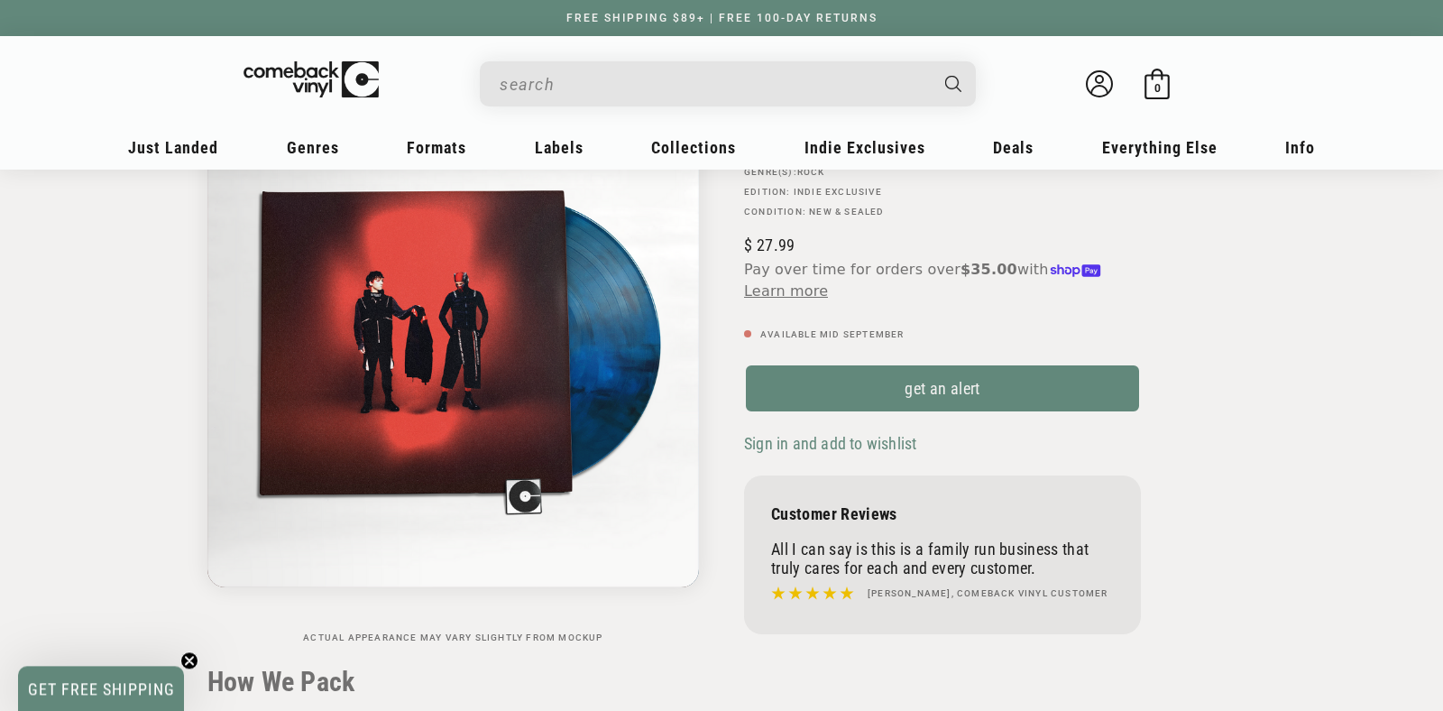
scroll to position [189, 0]
click at [688, 670] on h2 "How We Pack" at bounding box center [722, 681] width 1028 height 32
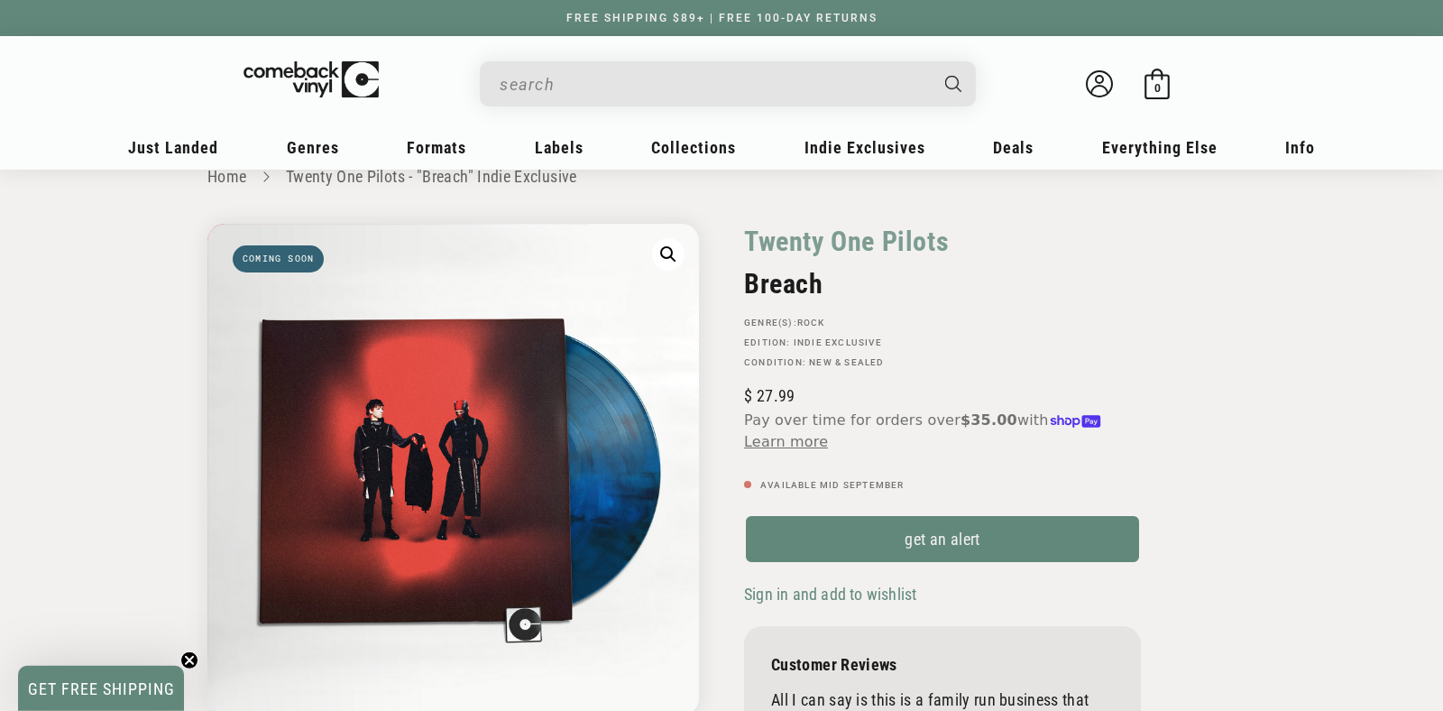
scroll to position [0, 0]
